Goal: Transaction & Acquisition: Book appointment/travel/reservation

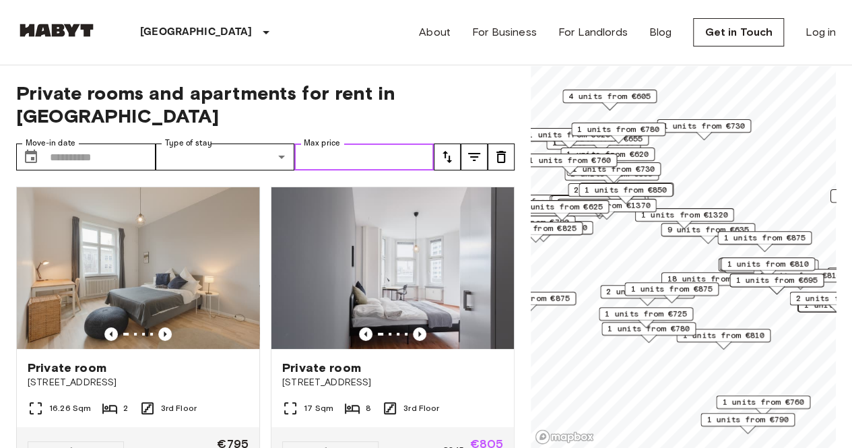
click at [341, 143] on input "Max price" at bounding box center [363, 156] width 139 height 27
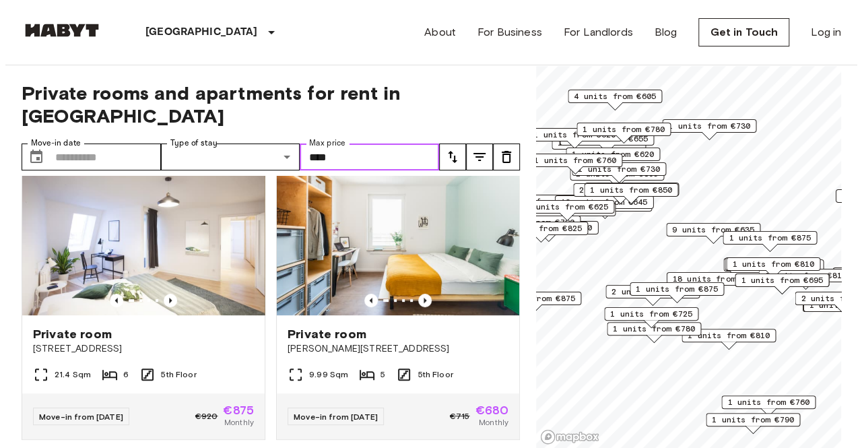
scroll to position [338, 0]
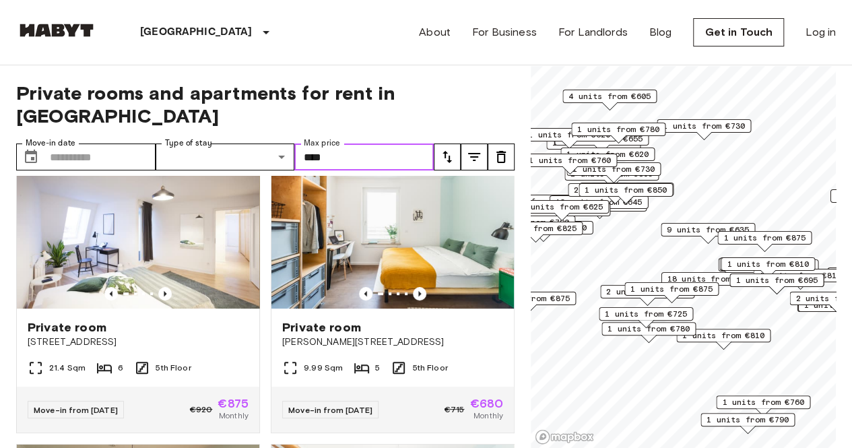
type input "****"
click at [468, 149] on icon "tune" at bounding box center [474, 157] width 16 height 16
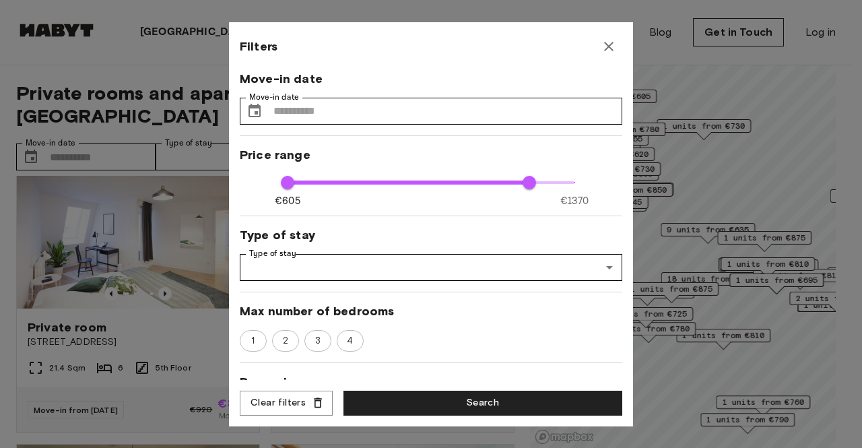
click at [485, 243] on div "Move-in date Move-in date ​ Move-in date Price range €605 €[PHONE_NUMBER] Type …" at bounding box center [431, 226] width 382 height 310
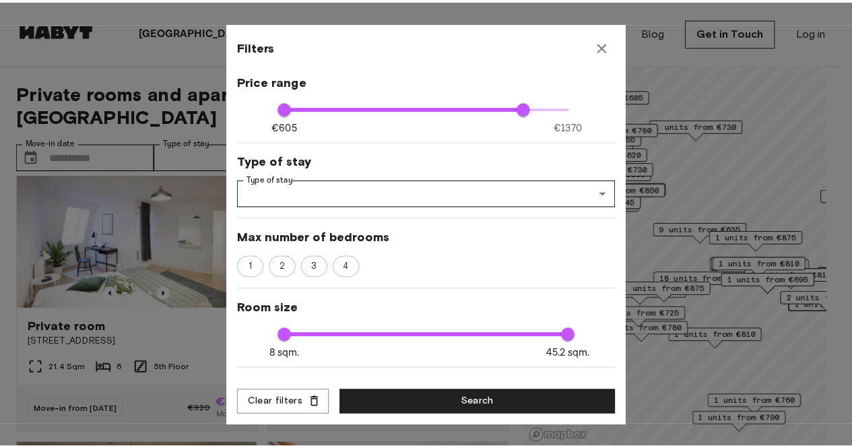
scroll to position [0, 0]
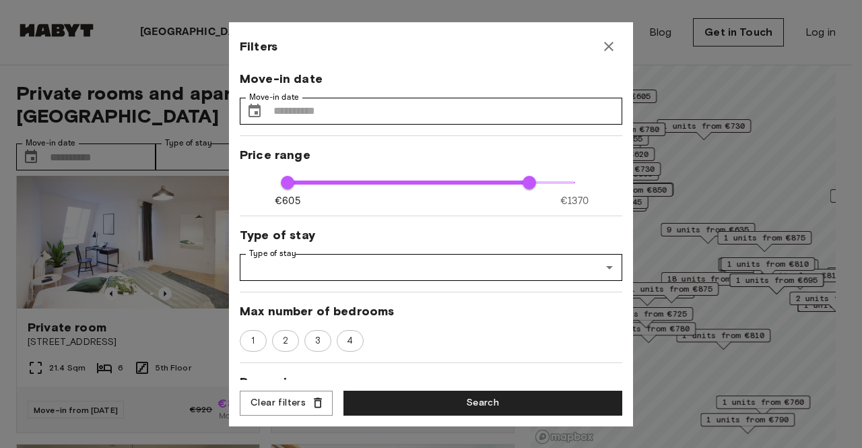
click at [607, 43] on icon "button" at bounding box center [609, 46] width 16 height 16
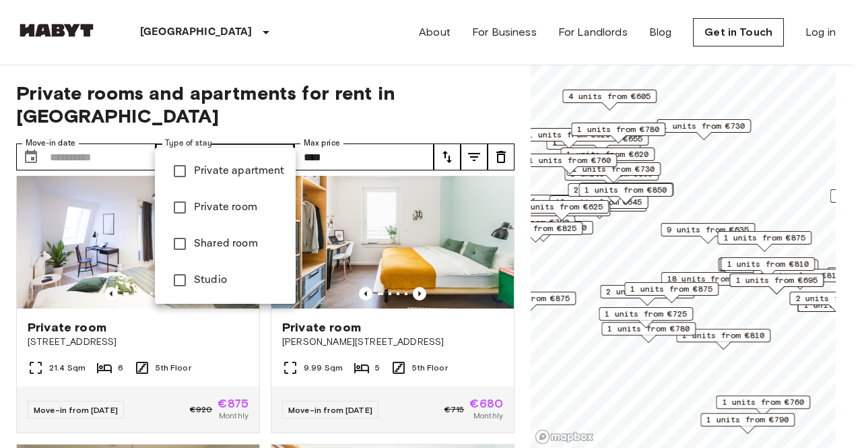
click at [269, 170] on span "Private apartment" at bounding box center [239, 171] width 91 height 16
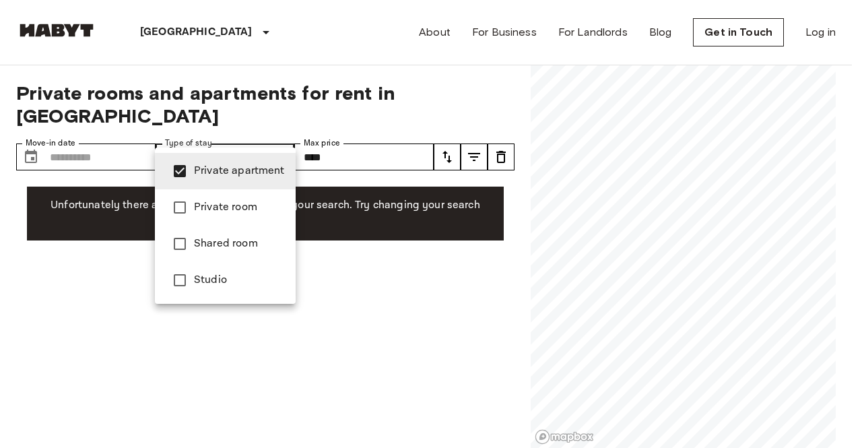
click at [251, 281] on span "Studio" at bounding box center [239, 280] width 91 height 16
type input "**********"
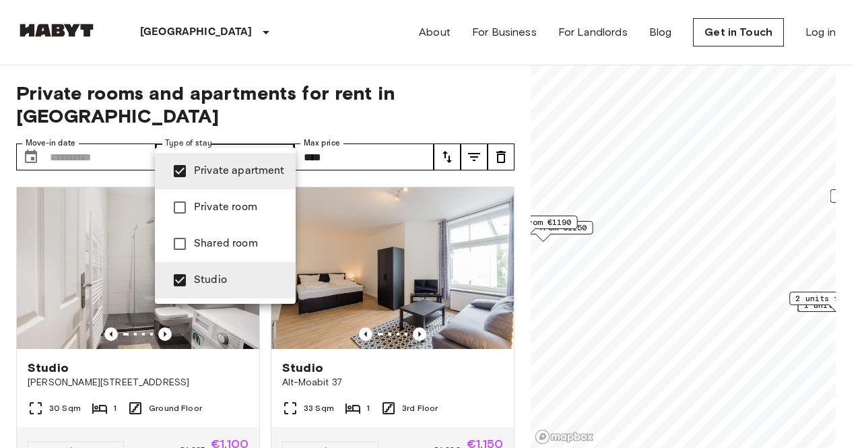
click at [389, 59] on div at bounding box center [431, 224] width 862 height 448
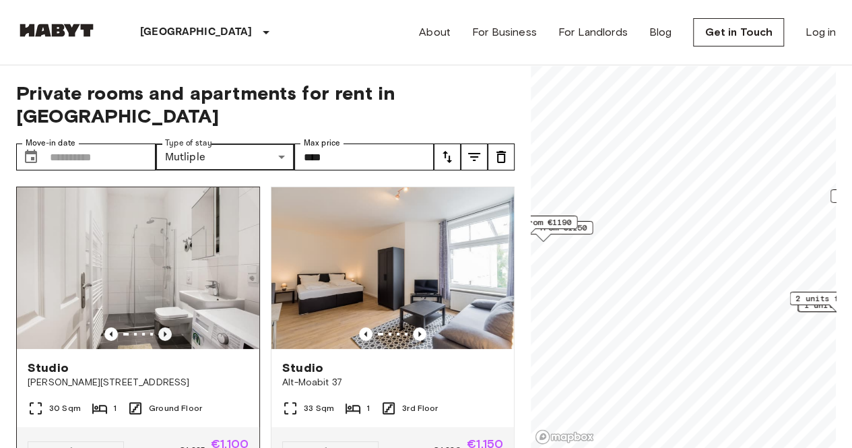
click at [164, 331] on icon "Previous image" at bounding box center [165, 333] width 3 height 5
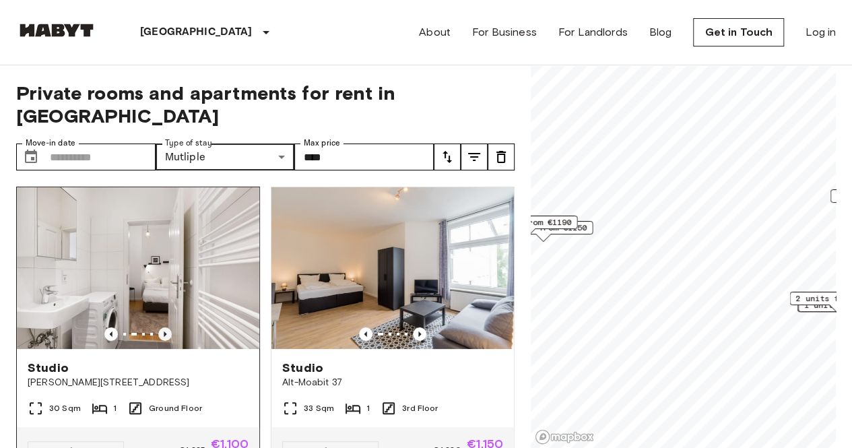
click at [164, 331] on icon "Previous image" at bounding box center [165, 333] width 3 height 5
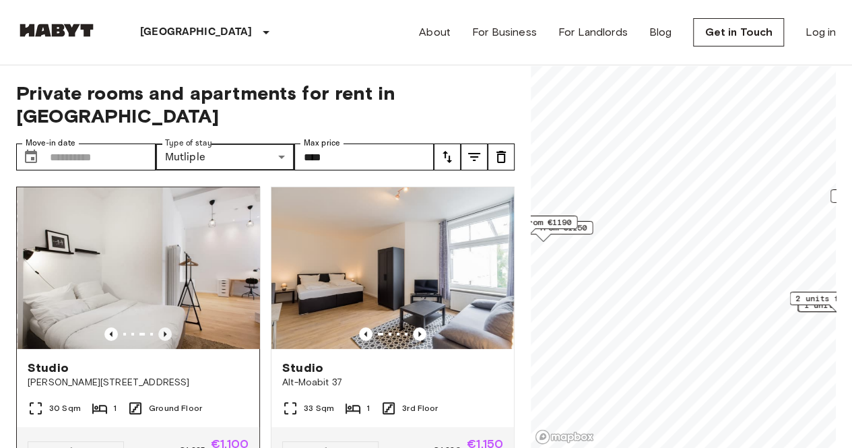
click at [164, 331] on icon "Previous image" at bounding box center [165, 333] width 3 height 5
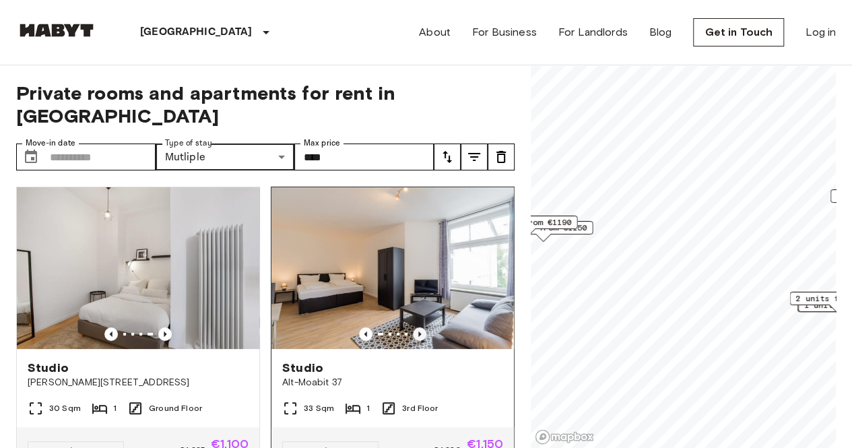
click at [413, 327] on icon "Previous image" at bounding box center [419, 333] width 13 height 13
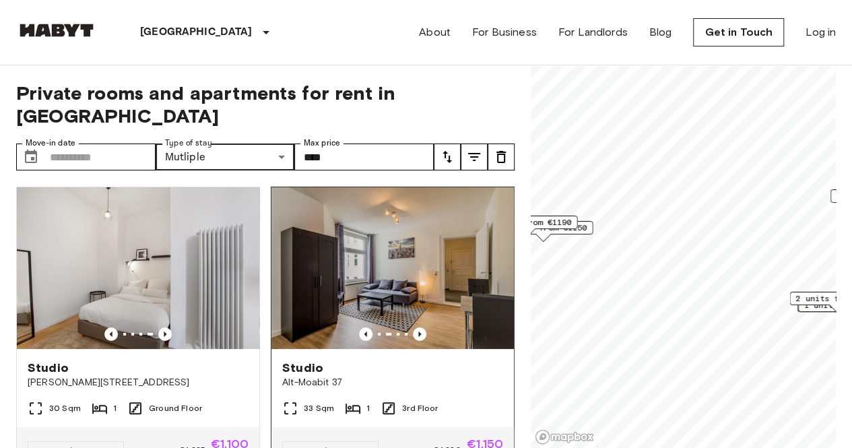
click at [403, 327] on div at bounding box center [392, 333] width 242 height 13
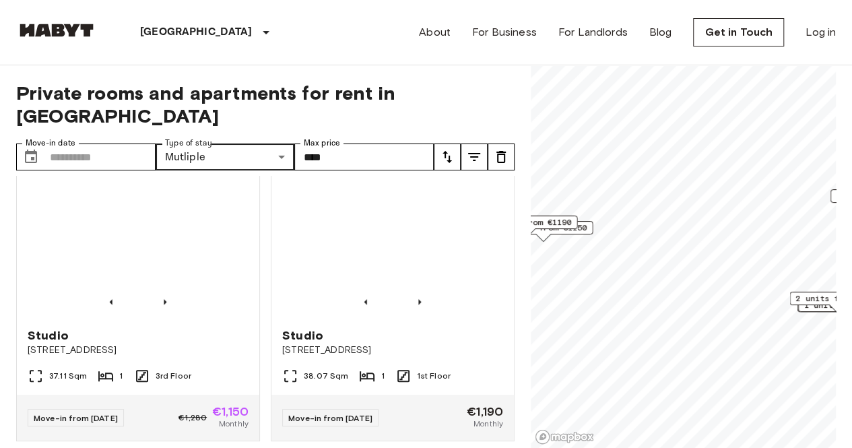
scroll to position [929, 0]
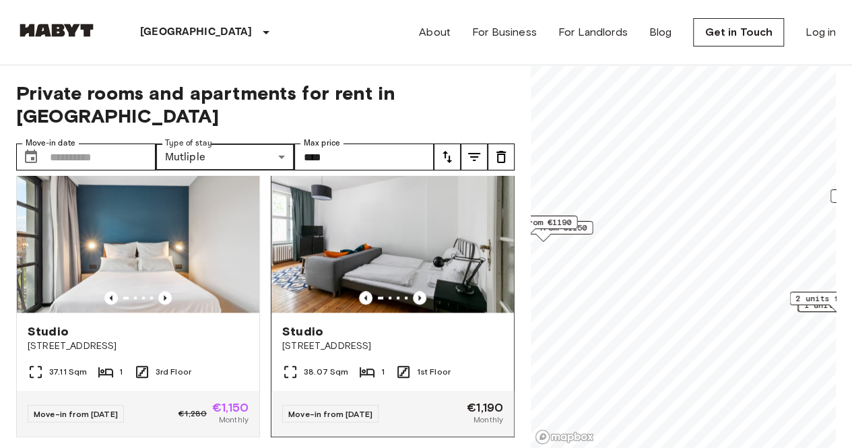
click at [418, 295] on icon "Previous image" at bounding box center [419, 297] width 3 height 5
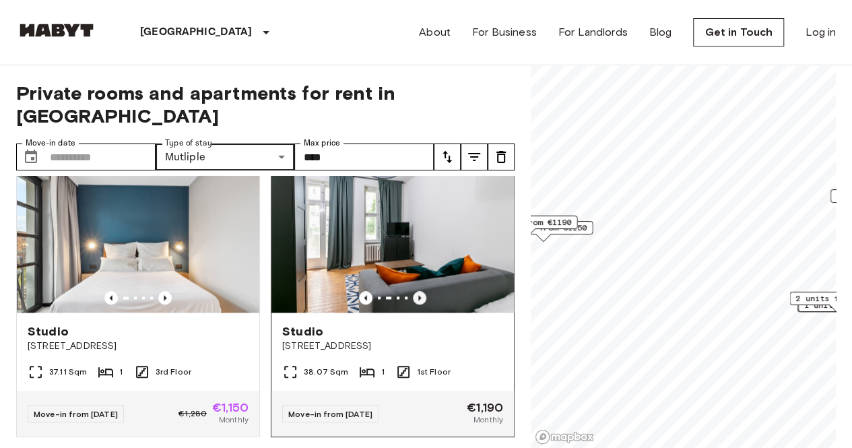
click at [415, 291] on icon "Previous image" at bounding box center [419, 297] width 13 height 13
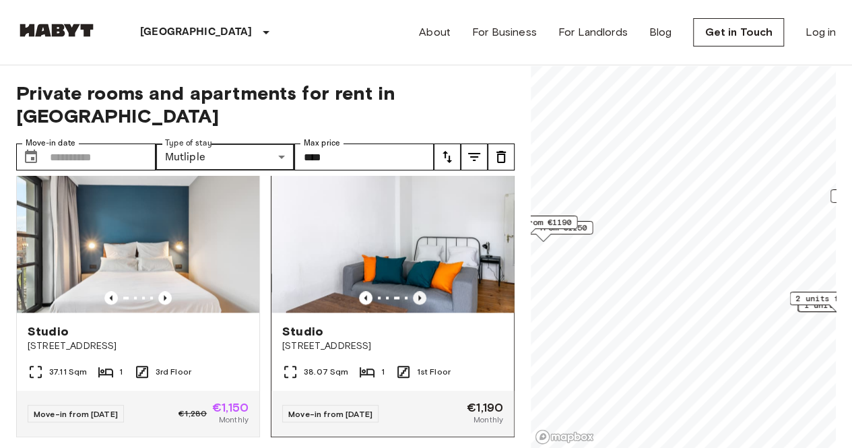
click at [416, 291] on icon "Previous image" at bounding box center [419, 297] width 13 height 13
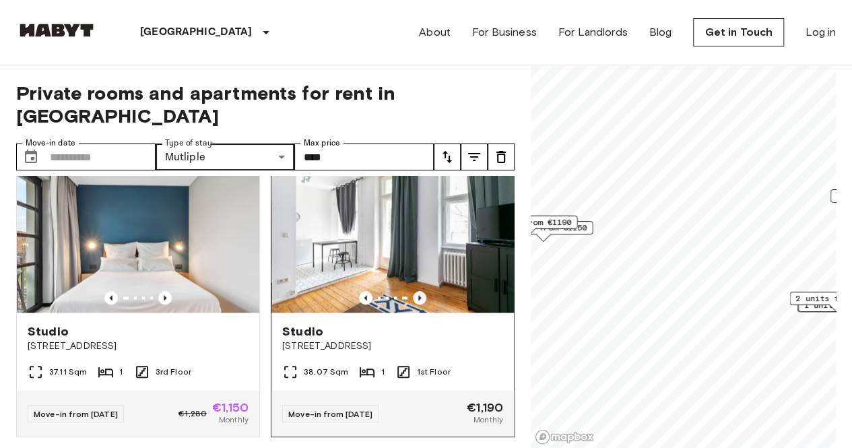
click at [418, 295] on icon "Previous image" at bounding box center [419, 297] width 3 height 5
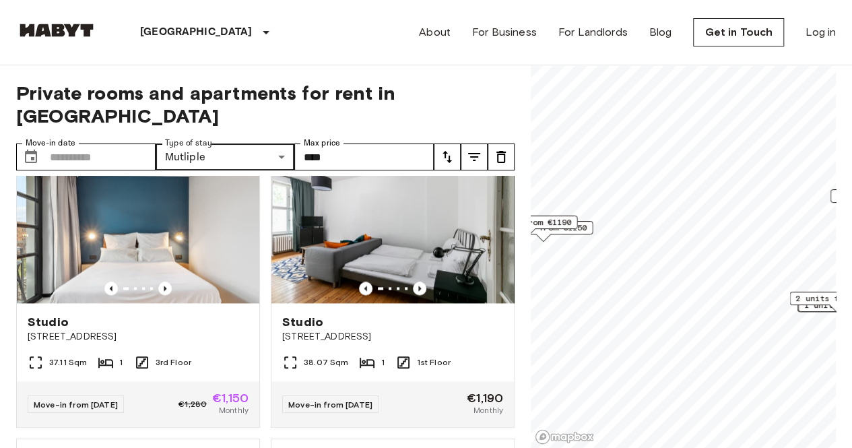
scroll to position [864, 0]
